Goal: Use online tool/utility: Use online tool/utility

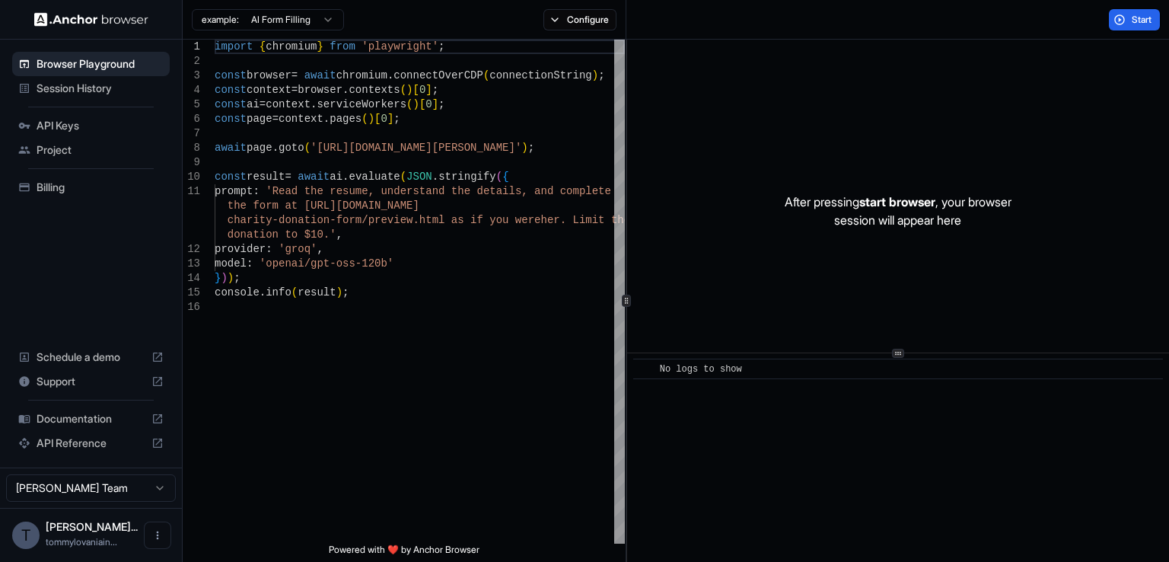
click at [68, 91] on span "Session History" at bounding box center [100, 88] width 127 height 15
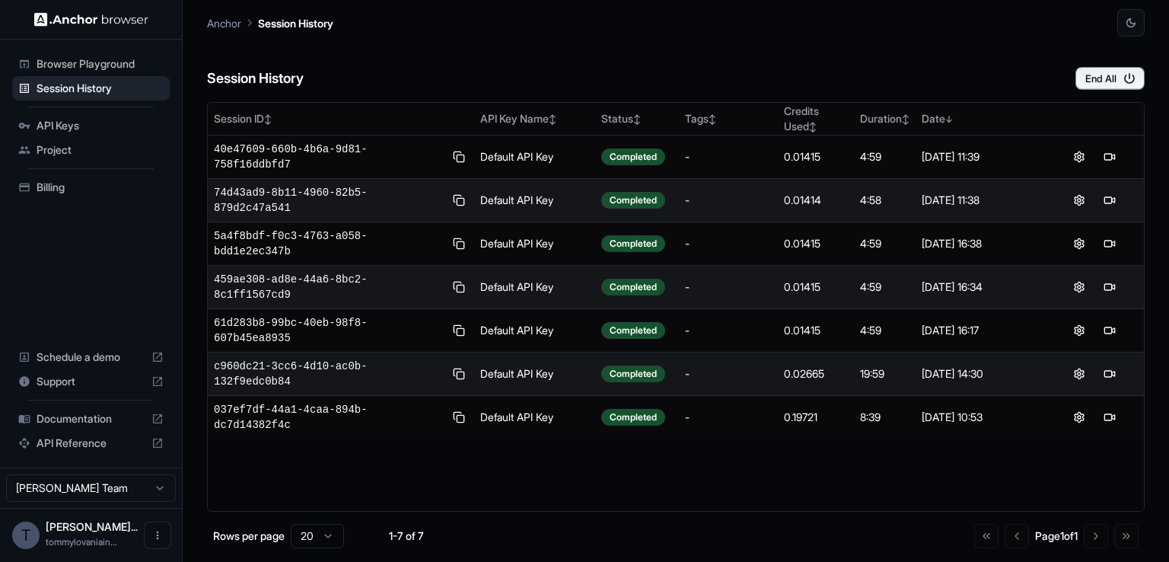
click at [79, 145] on span "Project" at bounding box center [100, 149] width 127 height 15
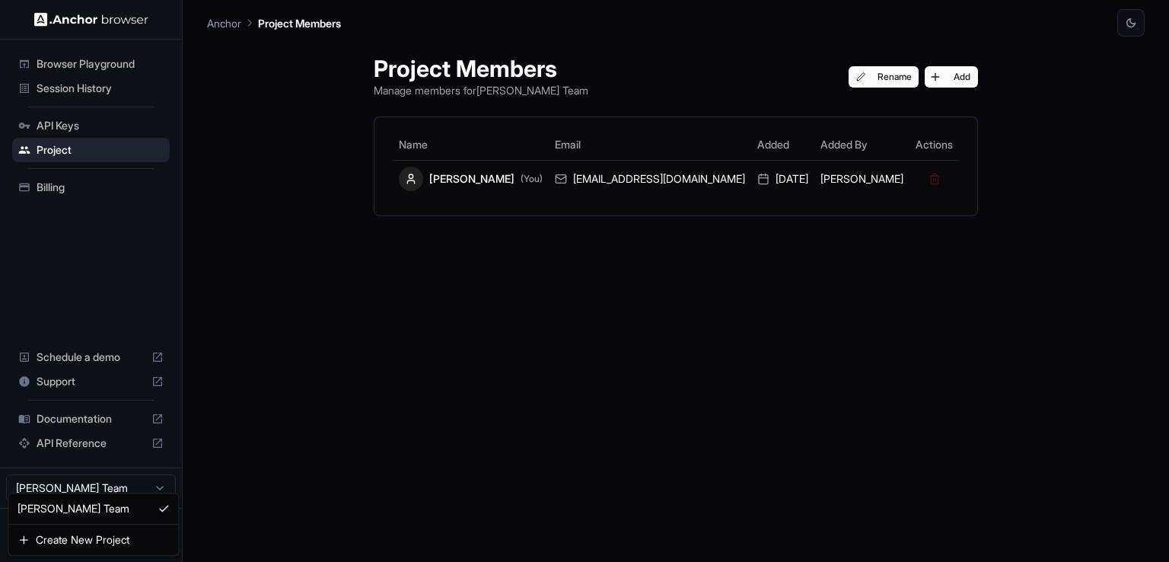
click at [162, 471] on html "Browser Playground Session History API Keys Project Billing Schedule a demo Sup…" at bounding box center [584, 281] width 1169 height 562
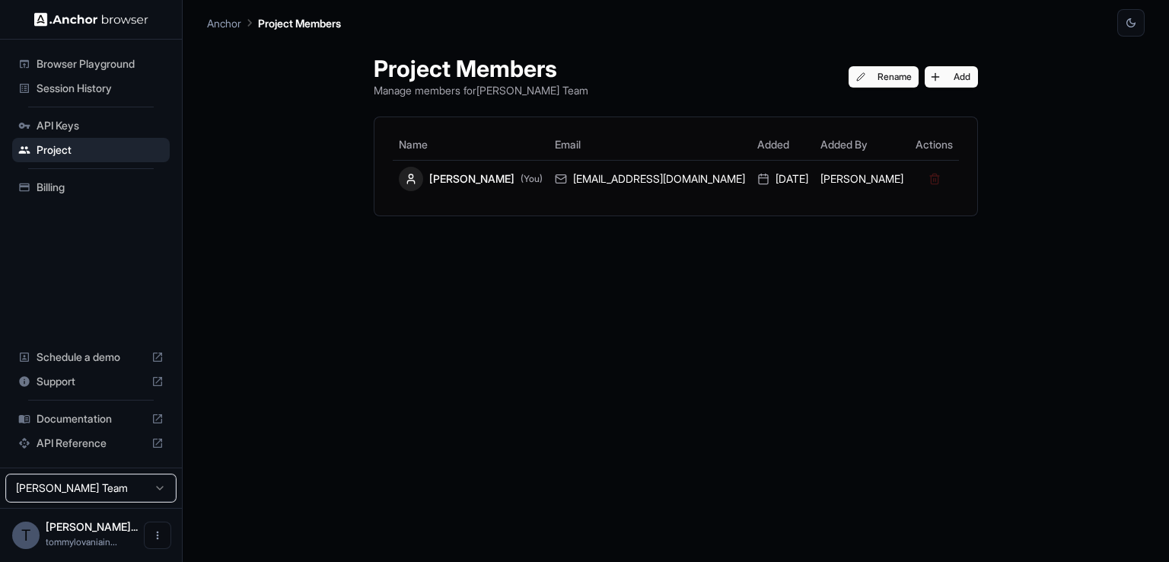
click at [335, 439] on html "Browser Playground Session History API Keys Project Billing Schedule a demo Sup…" at bounding box center [584, 281] width 1169 height 562
click at [114, 68] on span "Browser Playground" at bounding box center [100, 63] width 127 height 15
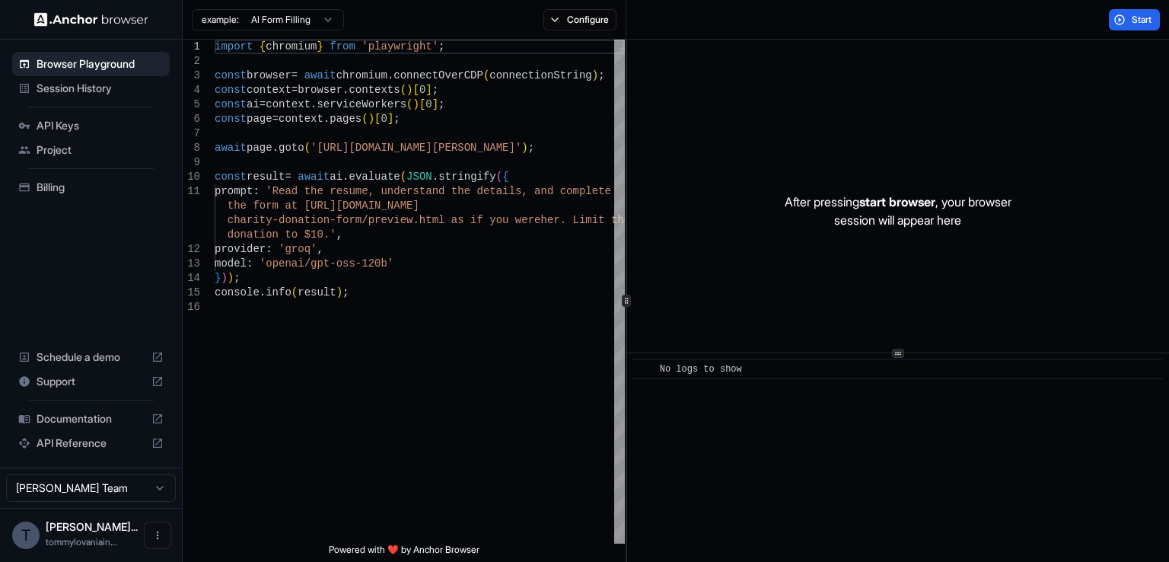
click at [327, 12] on html "Browser Playground Session History API Keys Project Billing Schedule a demo Sup…" at bounding box center [584, 281] width 1169 height 562
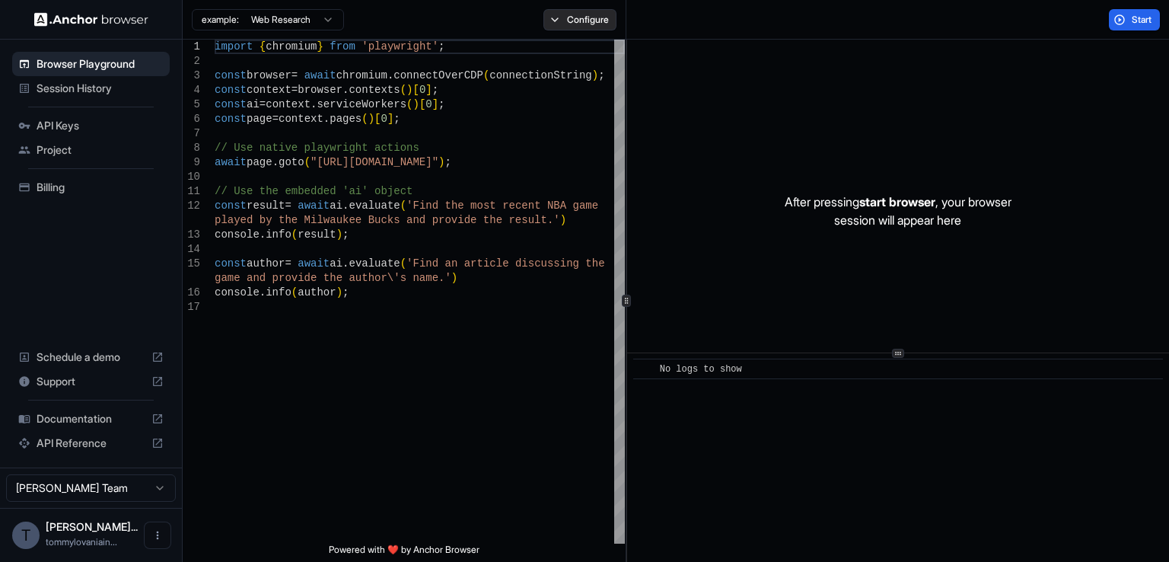
click at [597, 12] on button "Configure" at bounding box center [580, 19] width 74 height 21
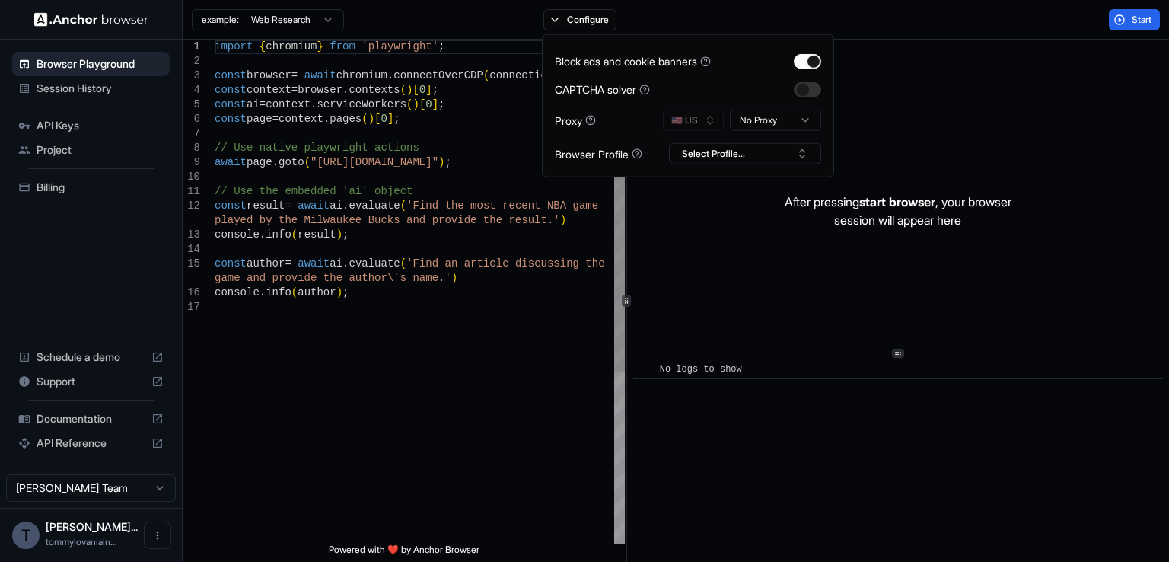
type textarea "**********"
click at [495, 371] on div "import { chromium } from 'playwright' ; const browser = await chromium . connec…" at bounding box center [420, 422] width 410 height 764
